Goal: Task Accomplishment & Management: Use online tool/utility

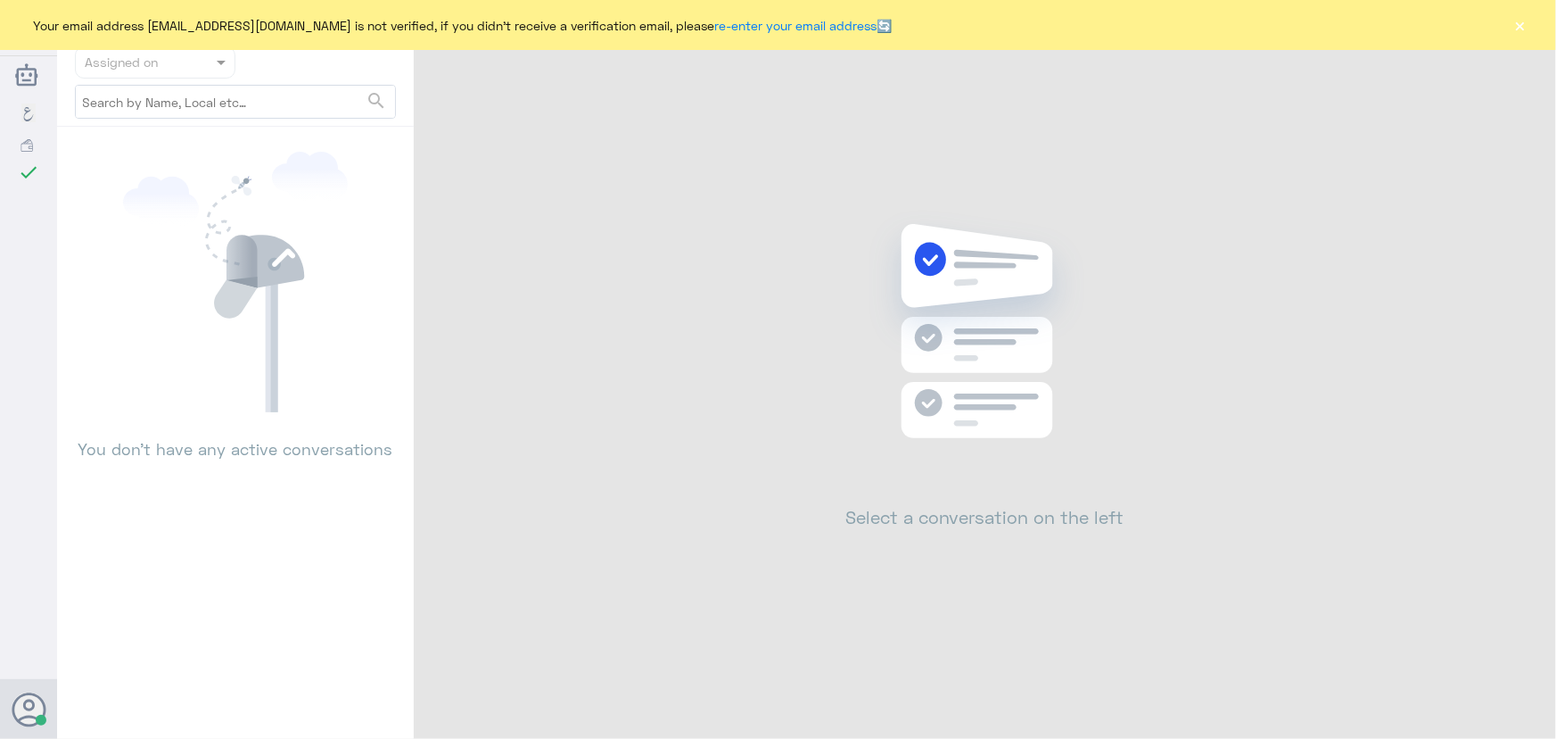
click at [1516, 25] on button "×" at bounding box center [1521, 25] width 18 height 18
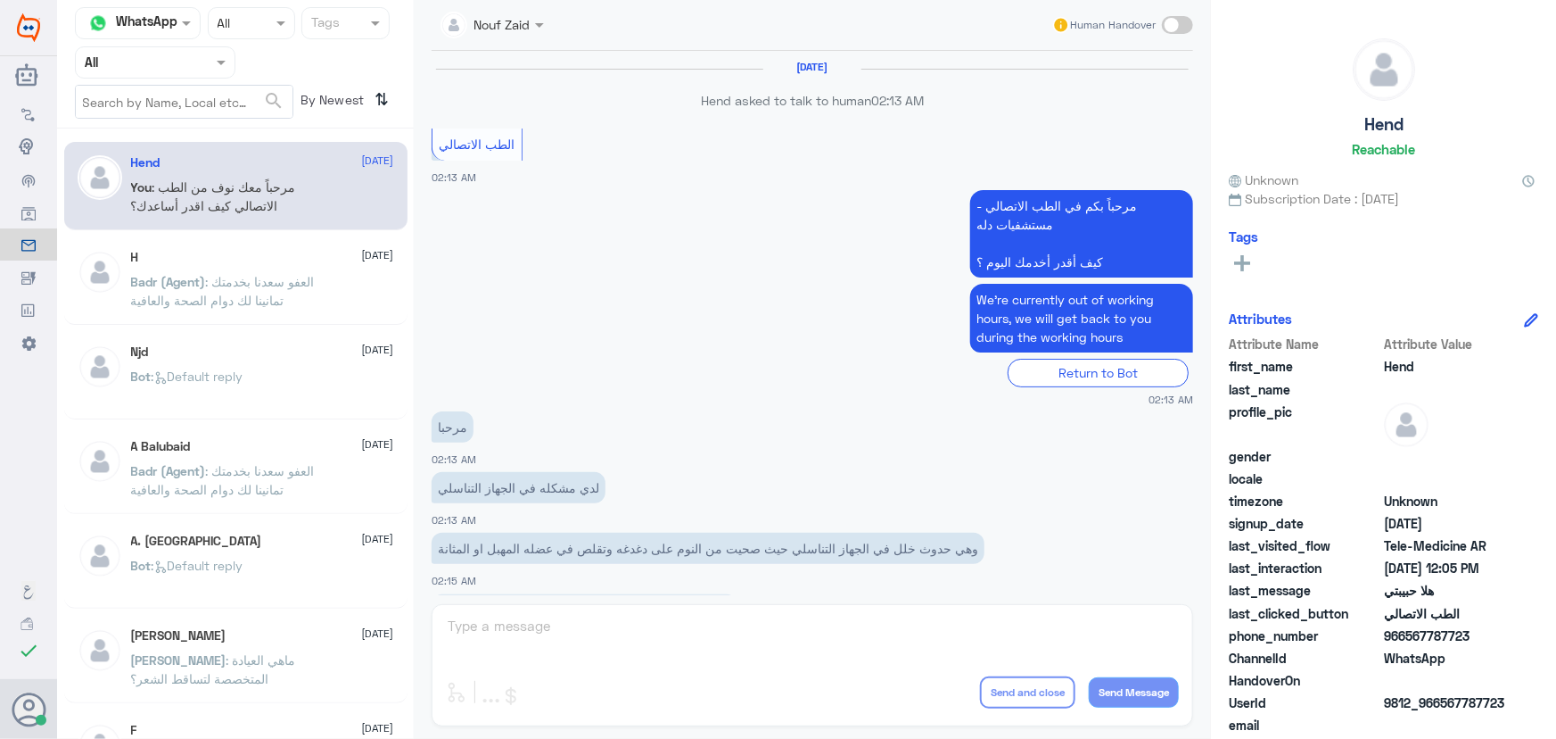
scroll to position [811, 0]
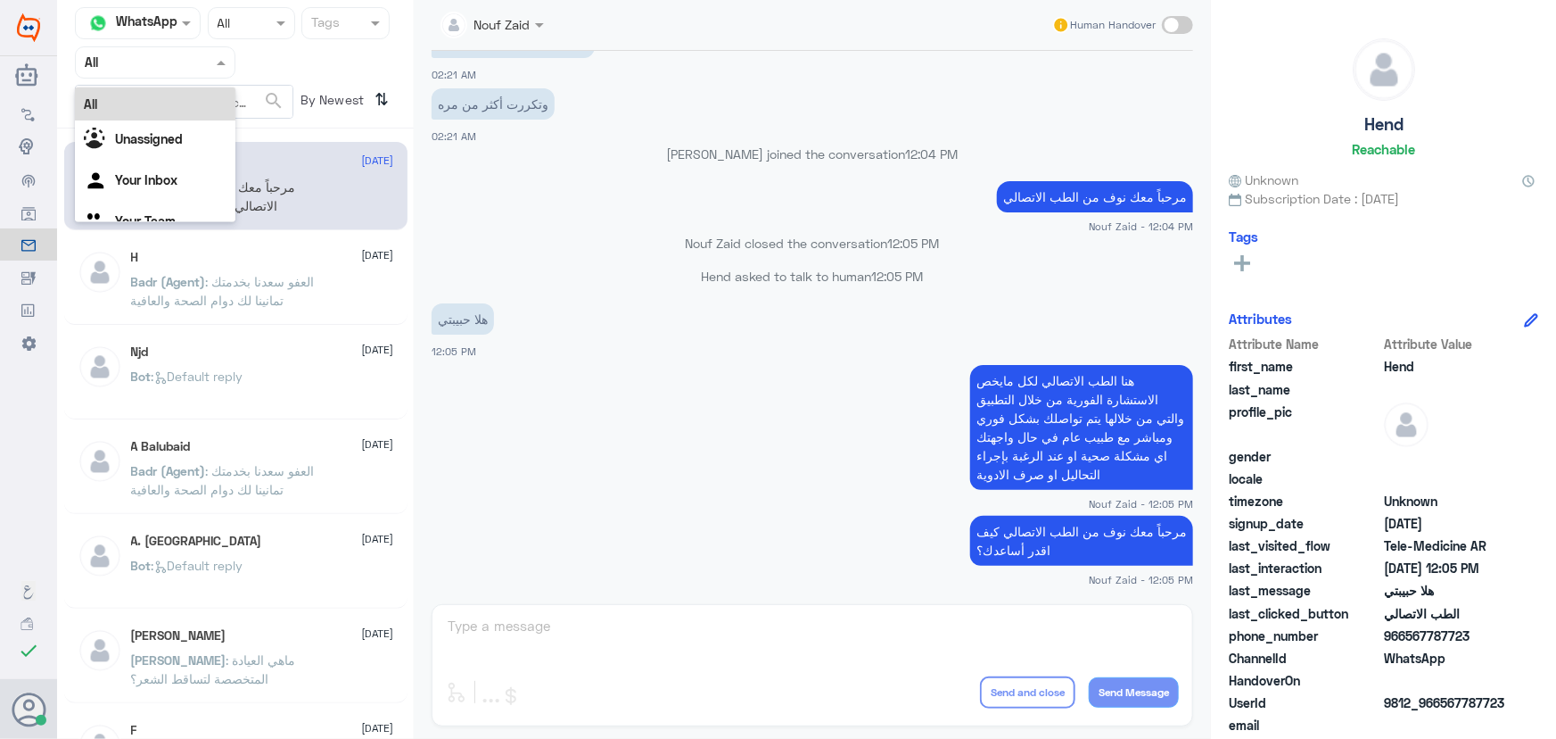
click at [163, 57] on input "text" at bounding box center [134, 62] width 98 height 21
click at [184, 169] on div "Your Inbox" at bounding box center [155, 181] width 161 height 41
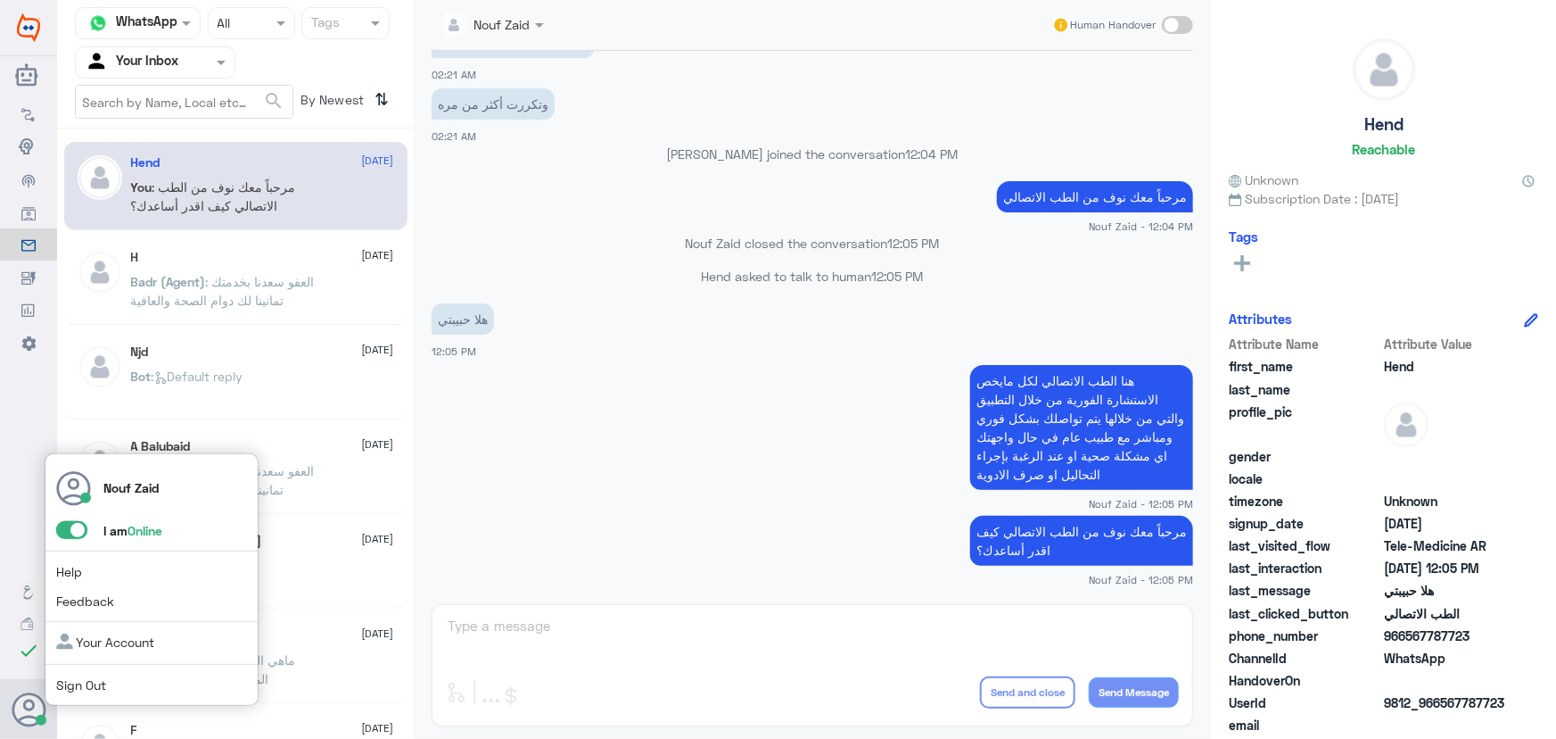
click at [76, 535] on span at bounding box center [71, 530] width 31 height 18
click at [0, 0] on input "checkbox" at bounding box center [0, 0] width 0 height 0
